Goal: Check status: Check status

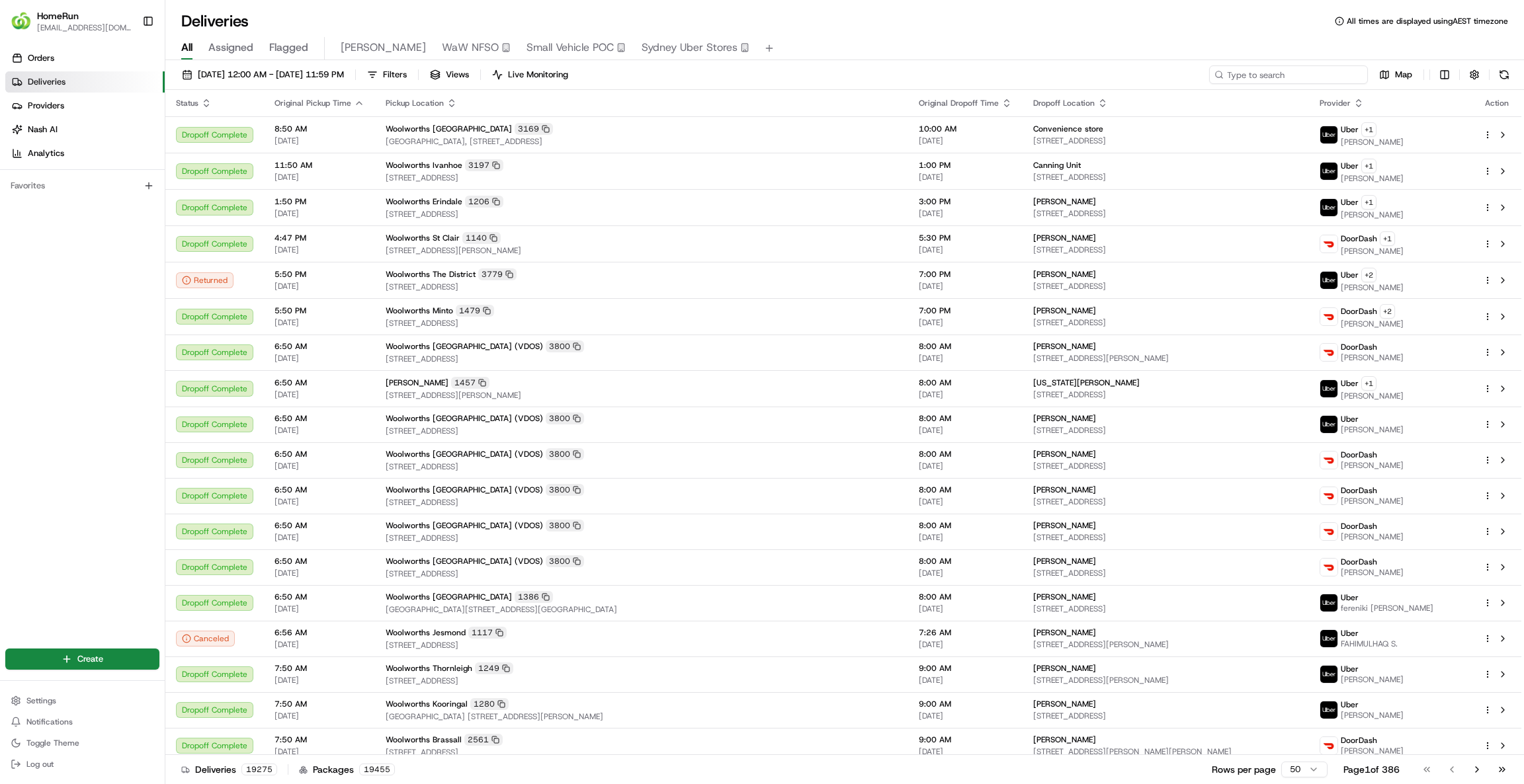
click at [1300, 75] on input at bounding box center [1288, 75] width 159 height 19
paste input "264687257"
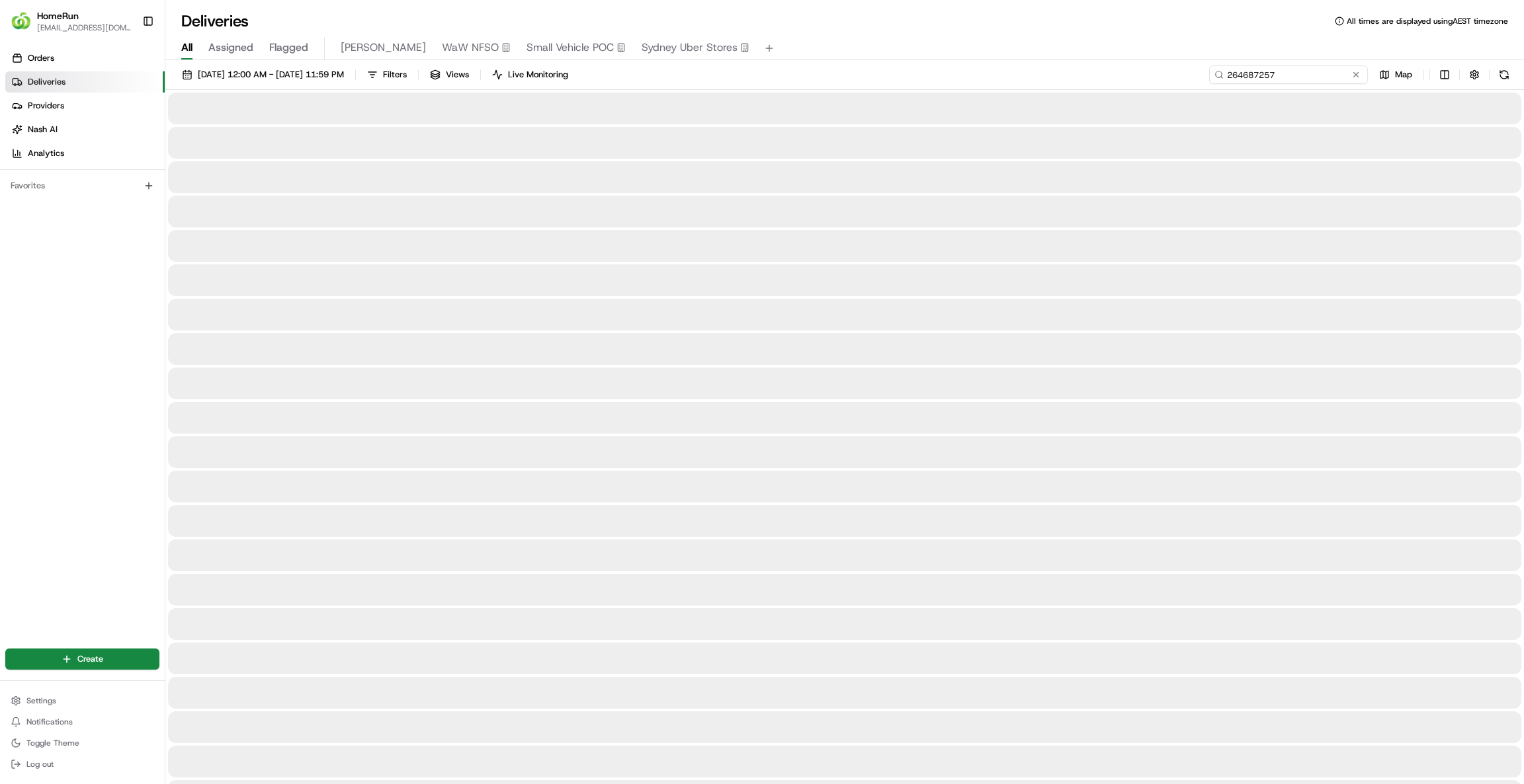
type input "264687257"
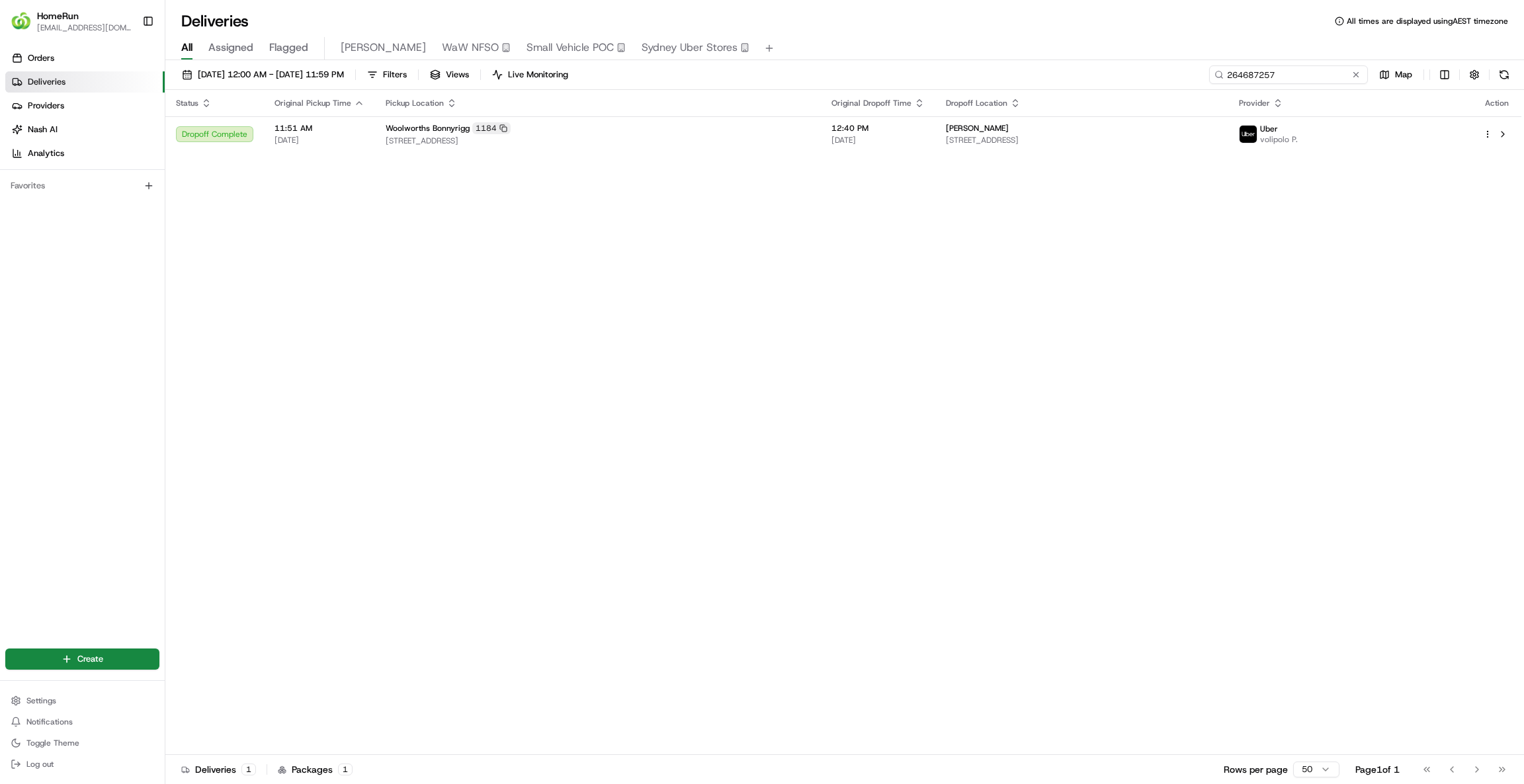
click at [1227, 77] on input "264687257" at bounding box center [1288, 75] width 159 height 19
click at [1217, 141] on span "[STREET_ADDRESS]" at bounding box center [1081, 140] width 271 height 11
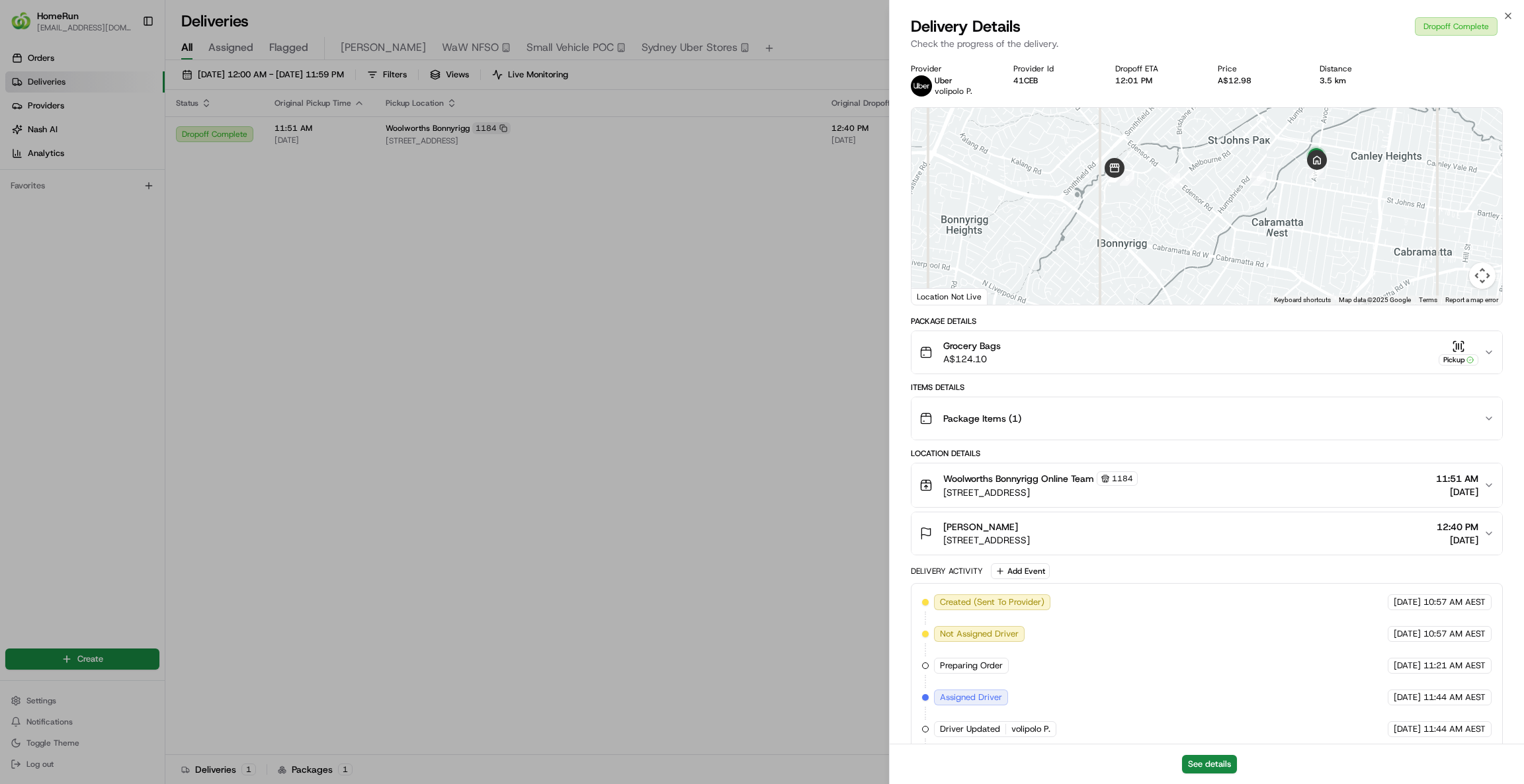
click at [1486, 355] on icon "button" at bounding box center [1488, 352] width 11 height 11
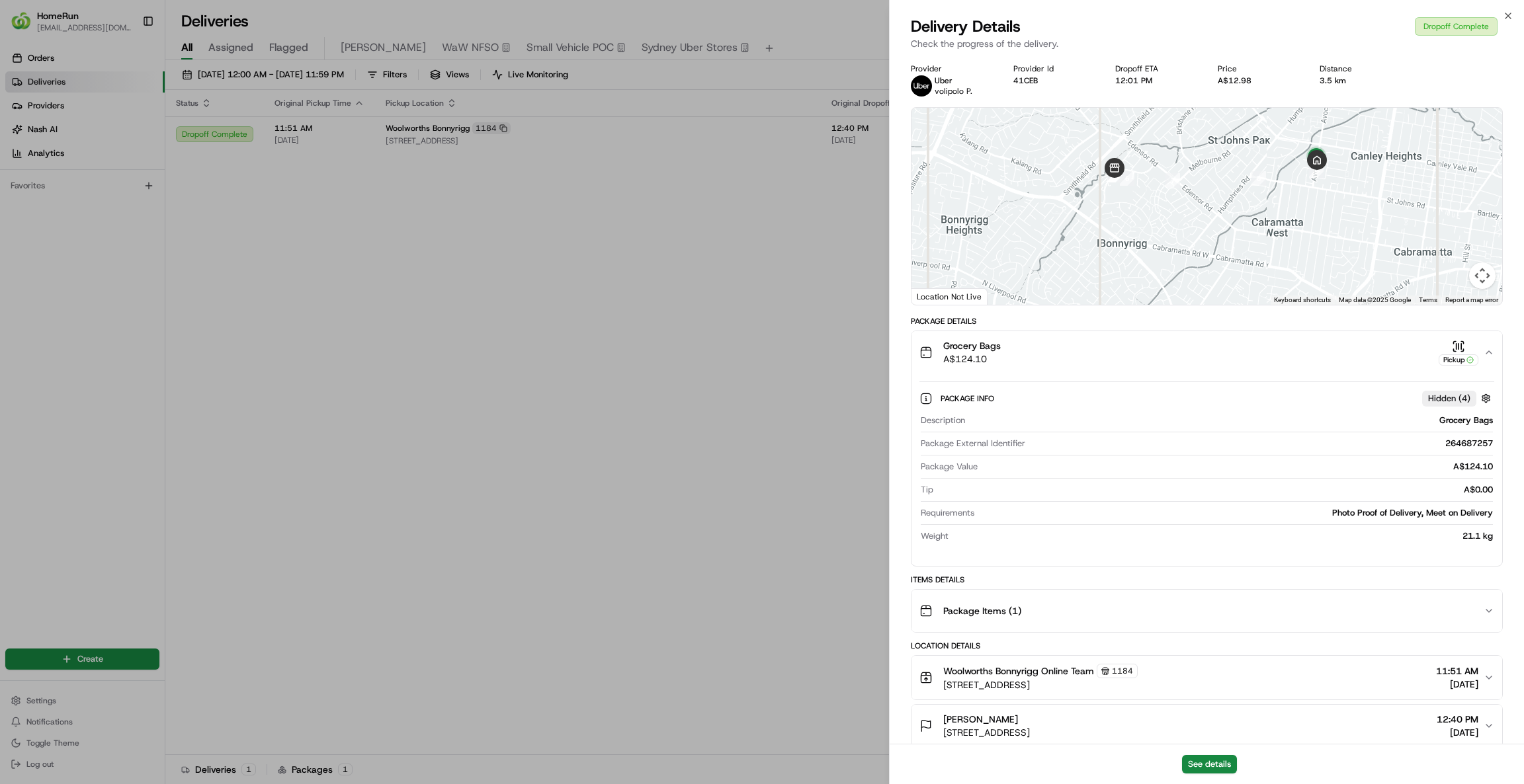
drag, startPoint x: 454, startPoint y: 336, endPoint x: 838, endPoint y: 26, distance: 493.5
